Goal: Task Accomplishment & Management: Use online tool/utility

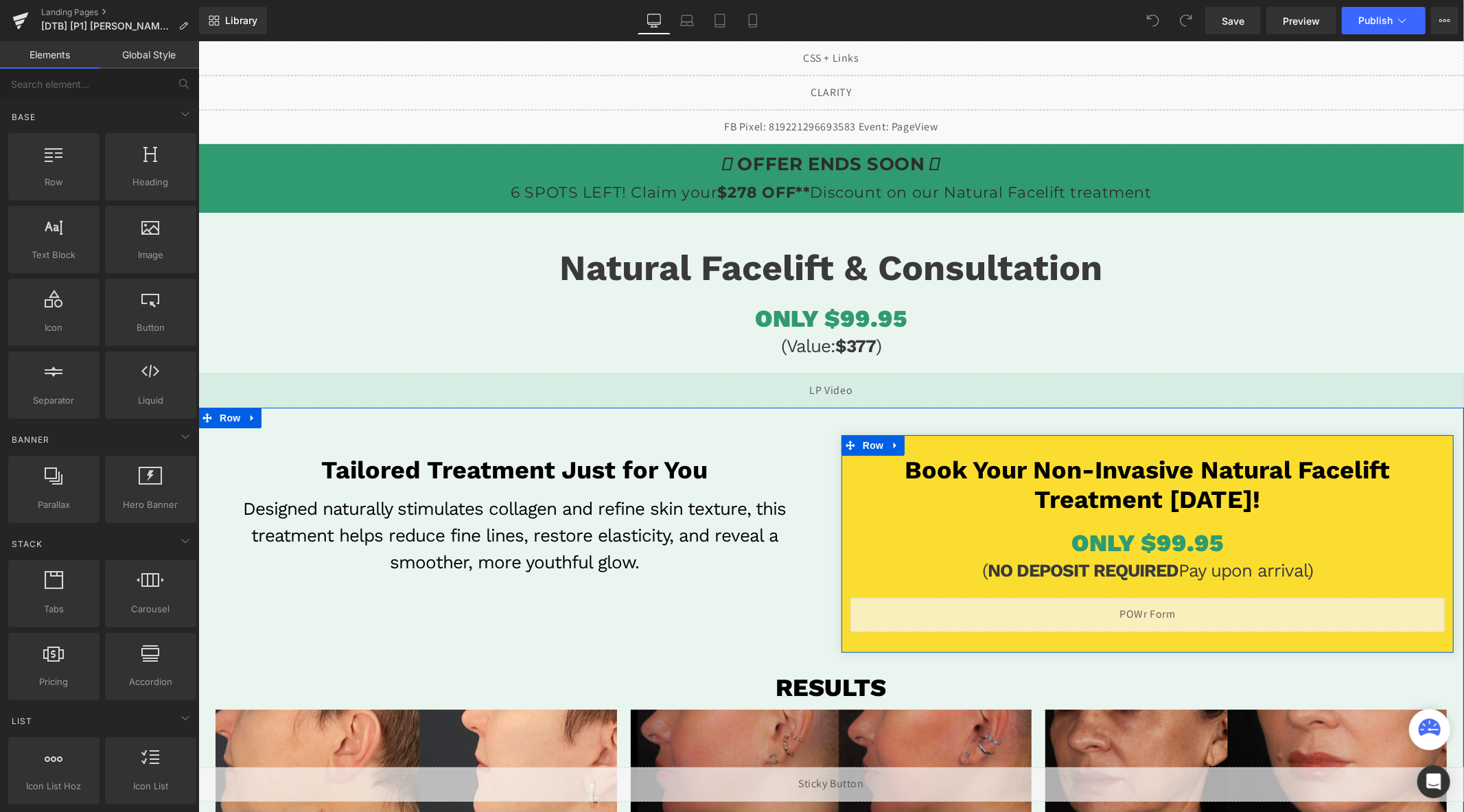
click at [1163, 612] on div "Liquid" at bounding box center [1147, 614] width 594 height 34
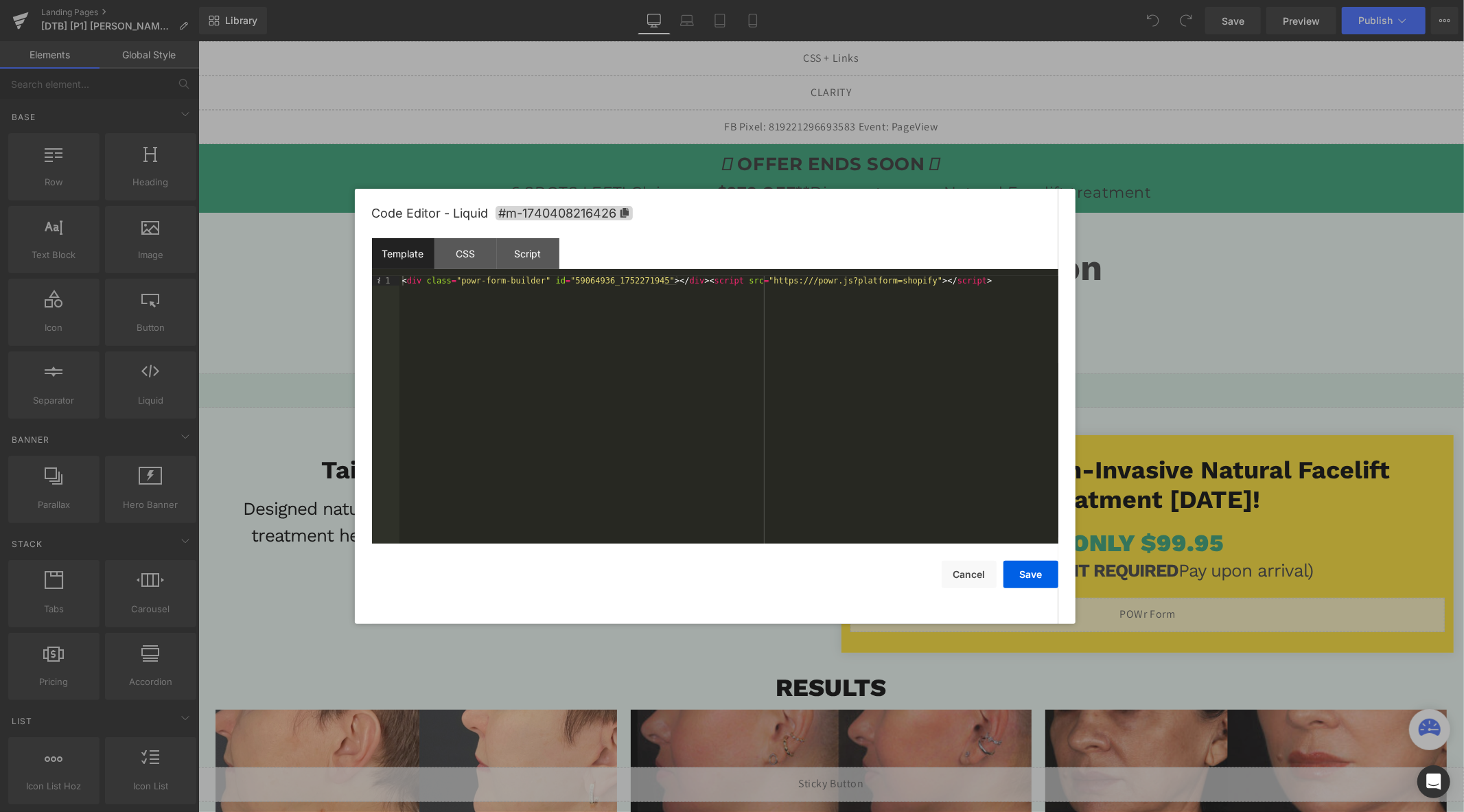
click at [949, 296] on div "< div class = "powr-form-builder" id = "59064936_1752271945" > </ div > < scrip…" at bounding box center [728, 420] width 659 height 288
click at [1029, 573] on button "Save" at bounding box center [1031, 575] width 55 height 27
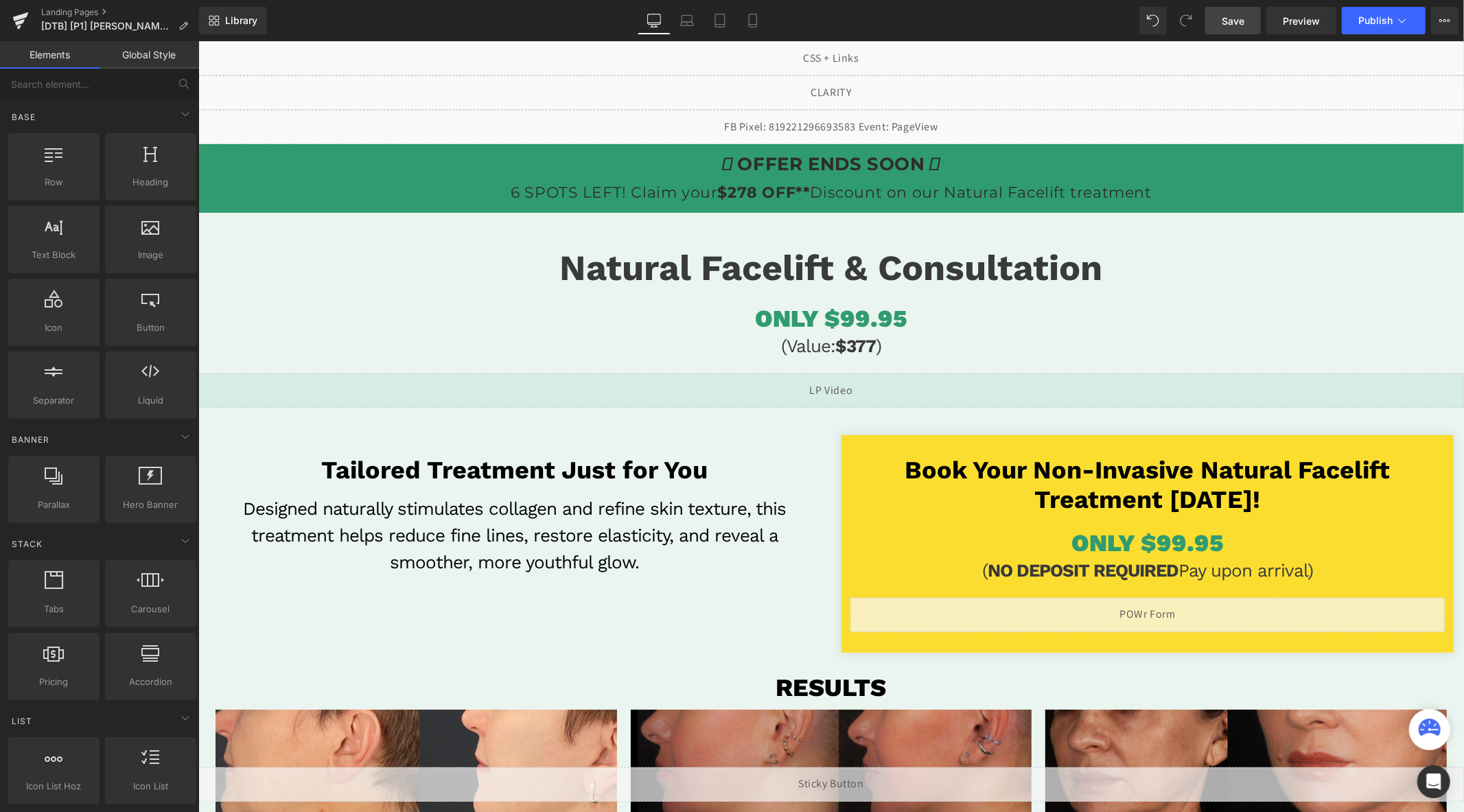
click at [1240, 31] on link "Save" at bounding box center [1233, 20] width 56 height 27
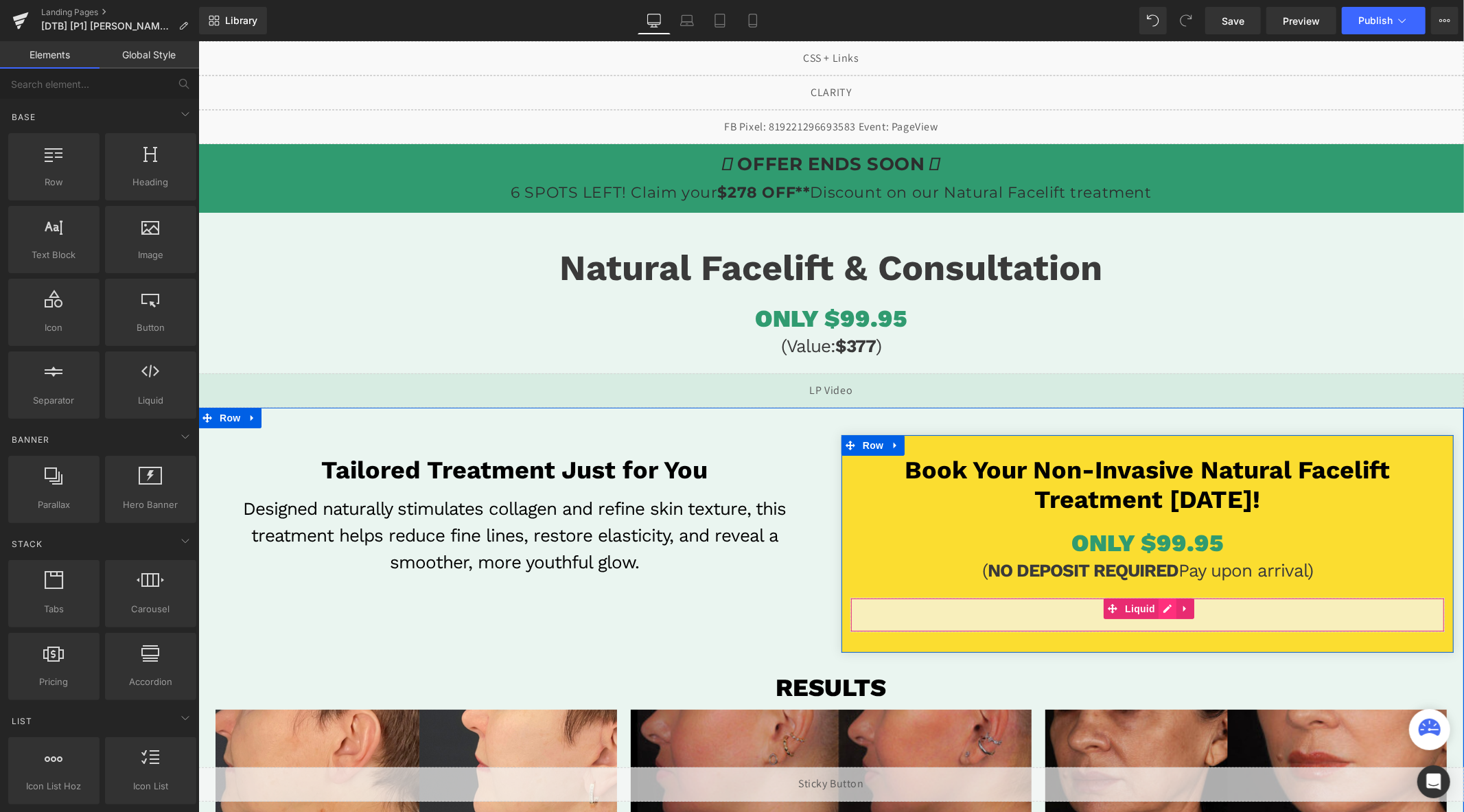
click at [1159, 615] on div "Liquid" at bounding box center [1147, 614] width 594 height 34
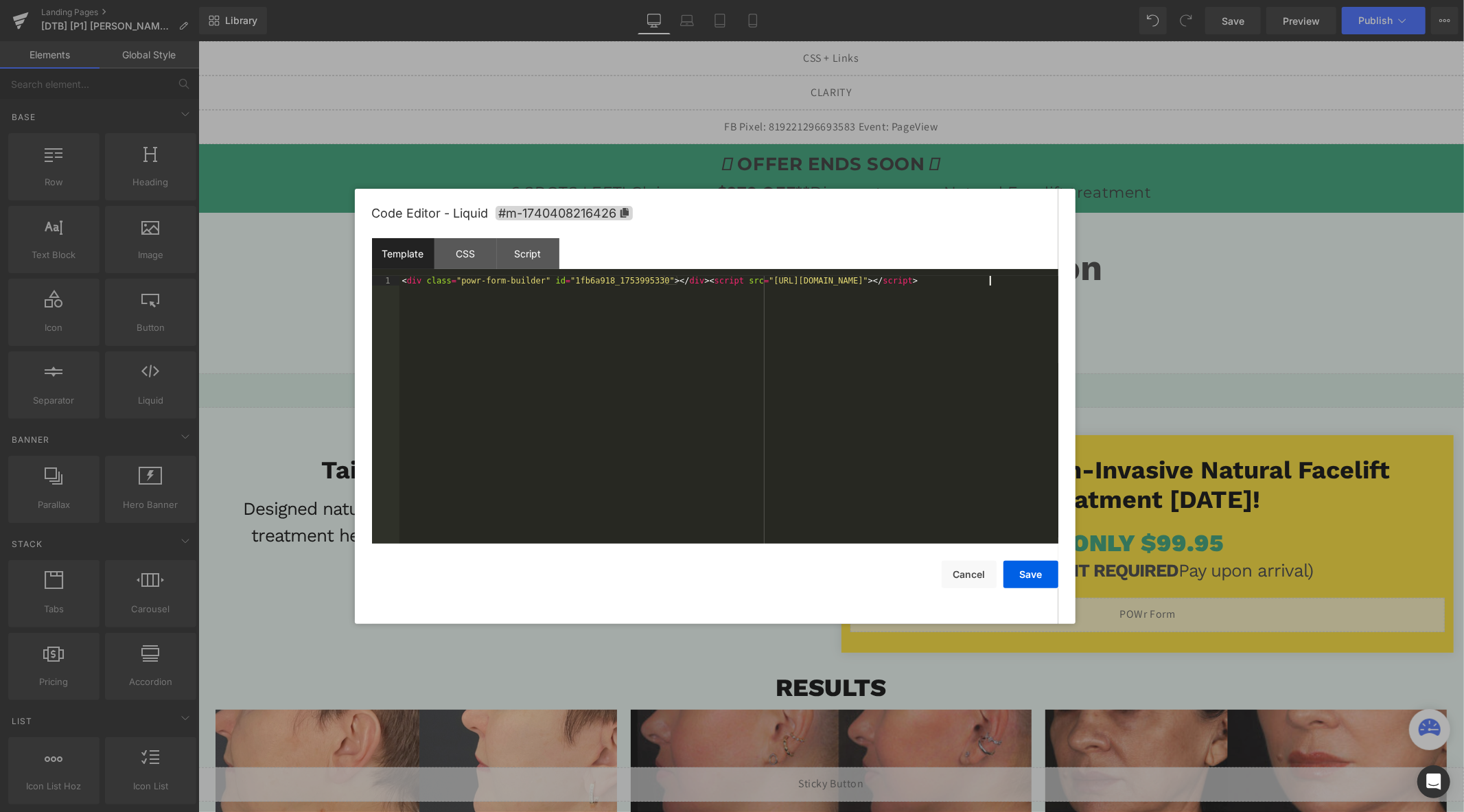
click at [836, 401] on div "< div class = "powr-form-builder" id = "1fb6a918_1753995330" > </ div > < scrip…" at bounding box center [728, 420] width 659 height 288
click at [1036, 573] on button "Save" at bounding box center [1031, 575] width 55 height 27
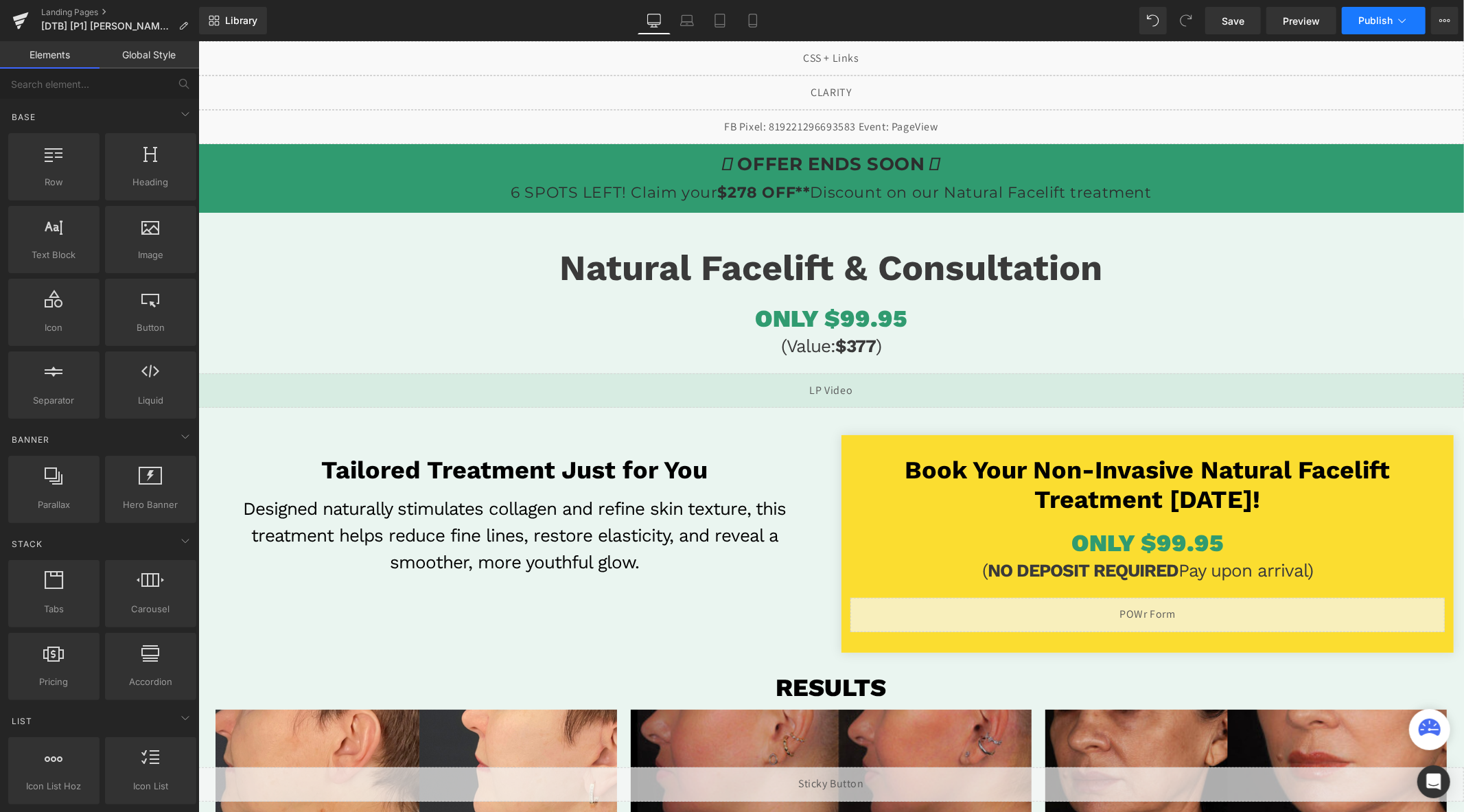
click at [1364, 29] on button "Publish" at bounding box center [1384, 20] width 84 height 27
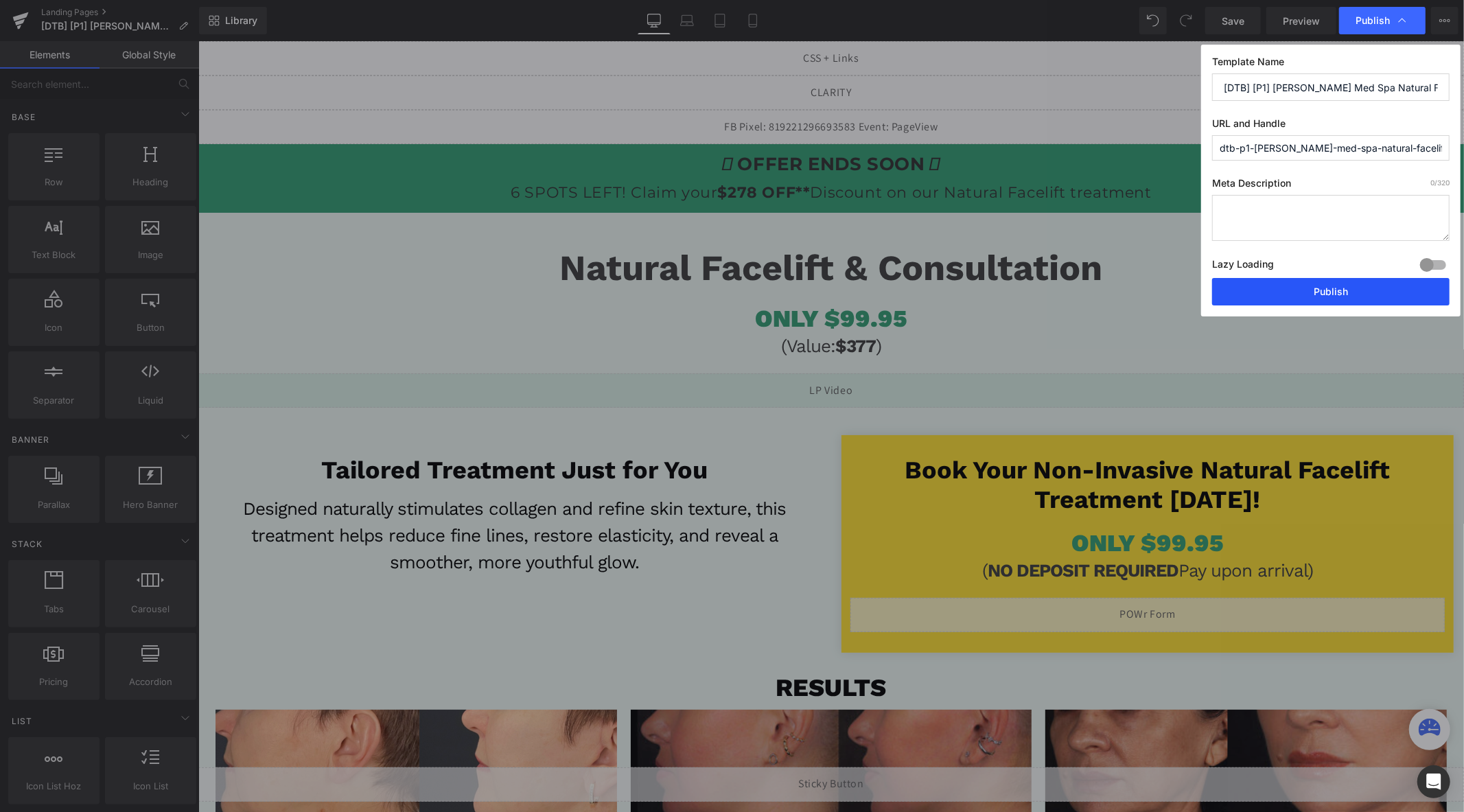
click at [1339, 287] on button "Publish" at bounding box center [1330, 292] width 237 height 27
